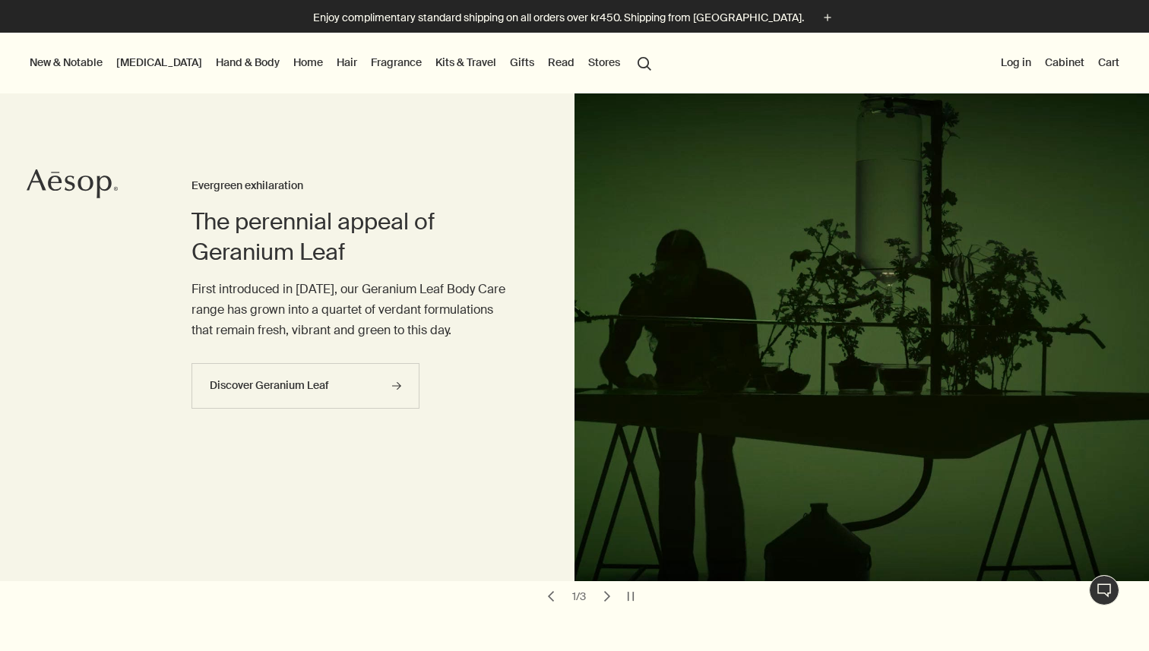
click at [216, 65] on link "Hand & Body" at bounding box center [248, 62] width 70 height 20
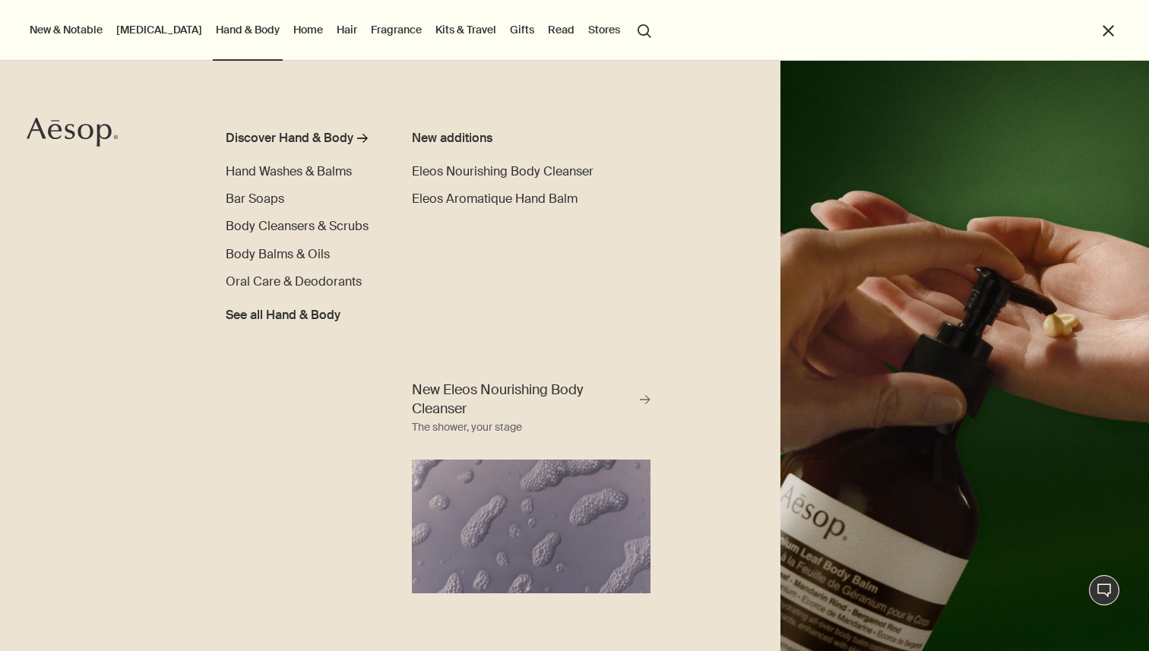
click at [134, 26] on link "[MEDICAL_DATA]" at bounding box center [159, 30] width 92 height 20
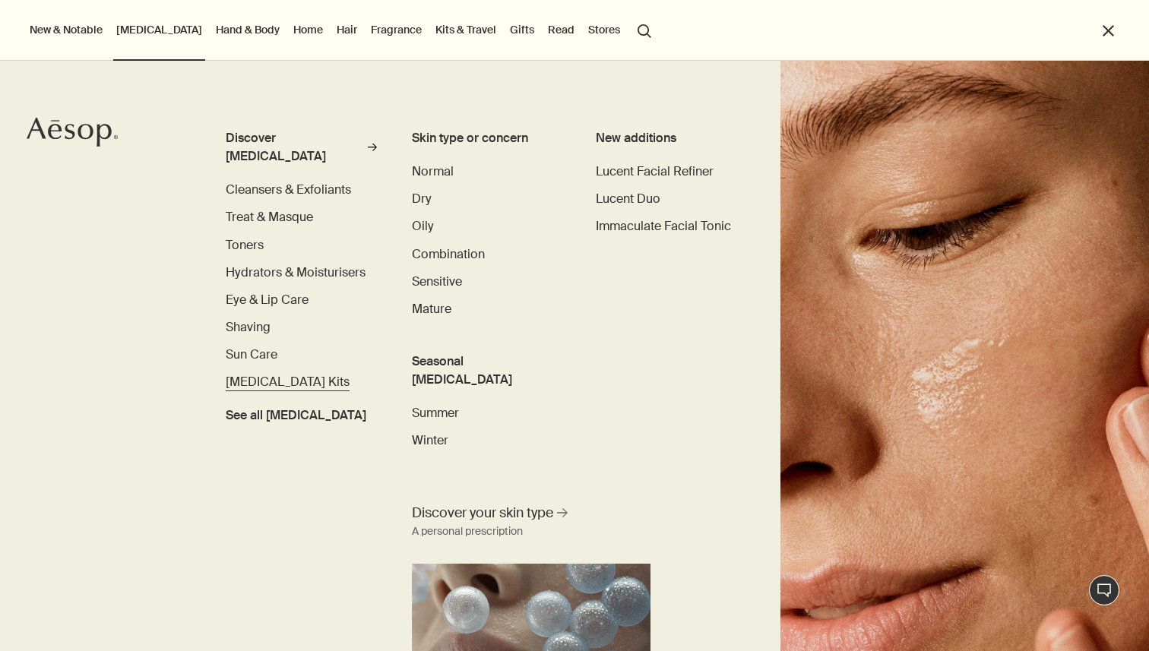
click at [267, 374] on span "[MEDICAL_DATA] Kits" at bounding box center [288, 382] width 124 height 16
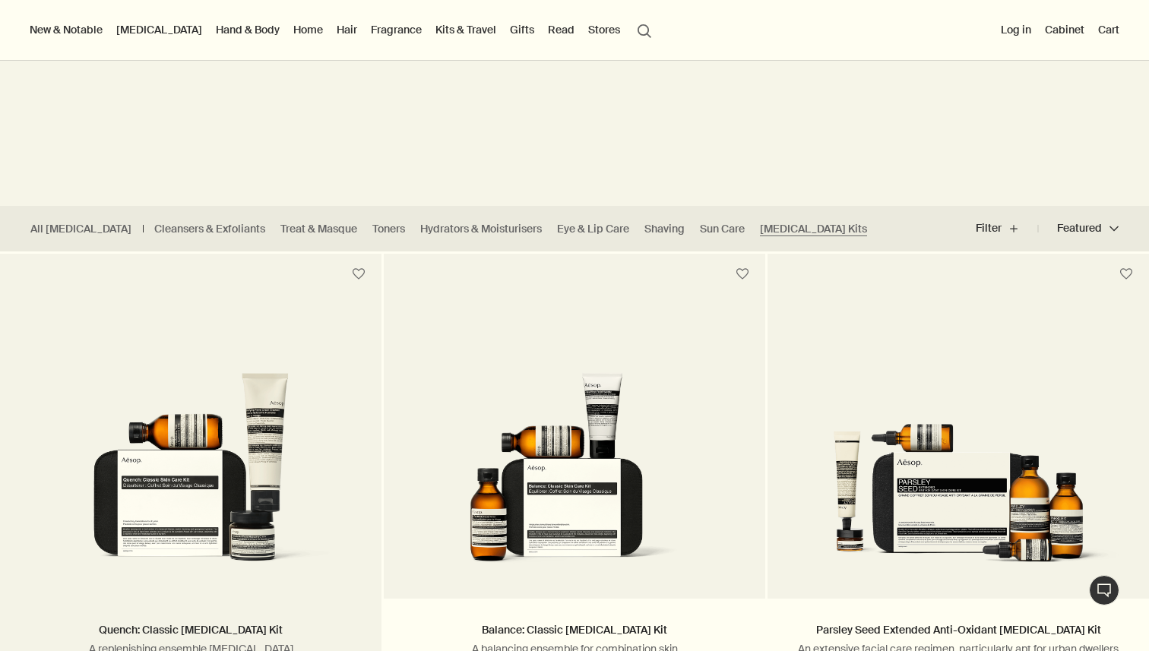
scroll to position [209, 0]
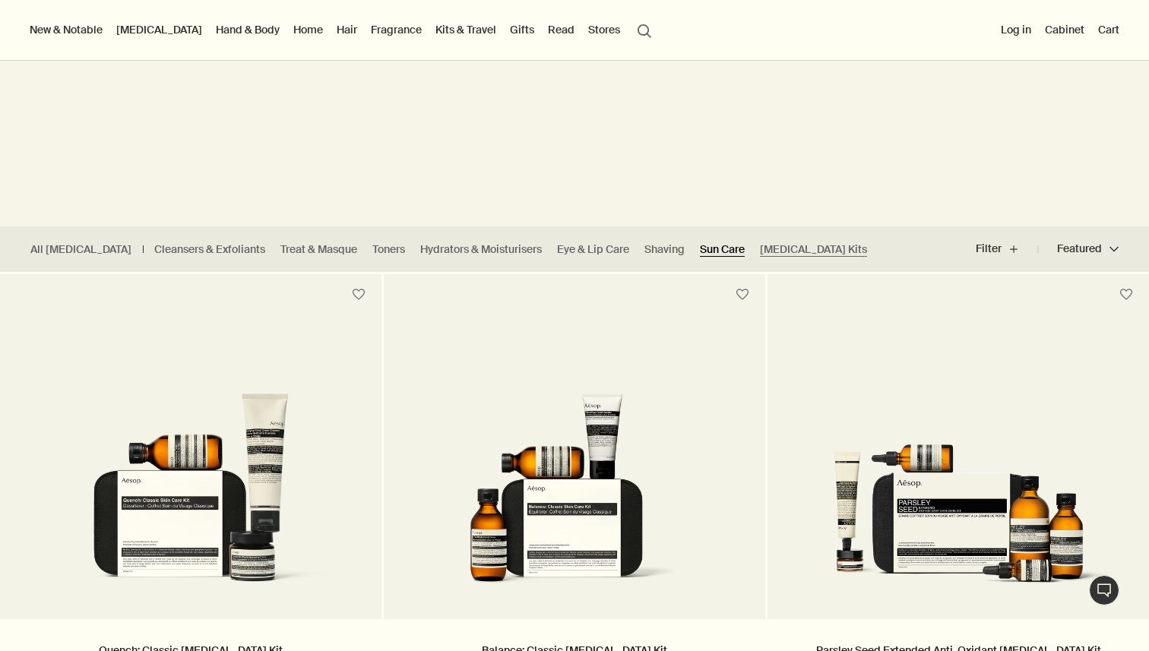
click at [700, 250] on link "Sun Care" at bounding box center [722, 249] width 45 height 14
